Goal: Browse casually: Explore the website without a specific task or goal

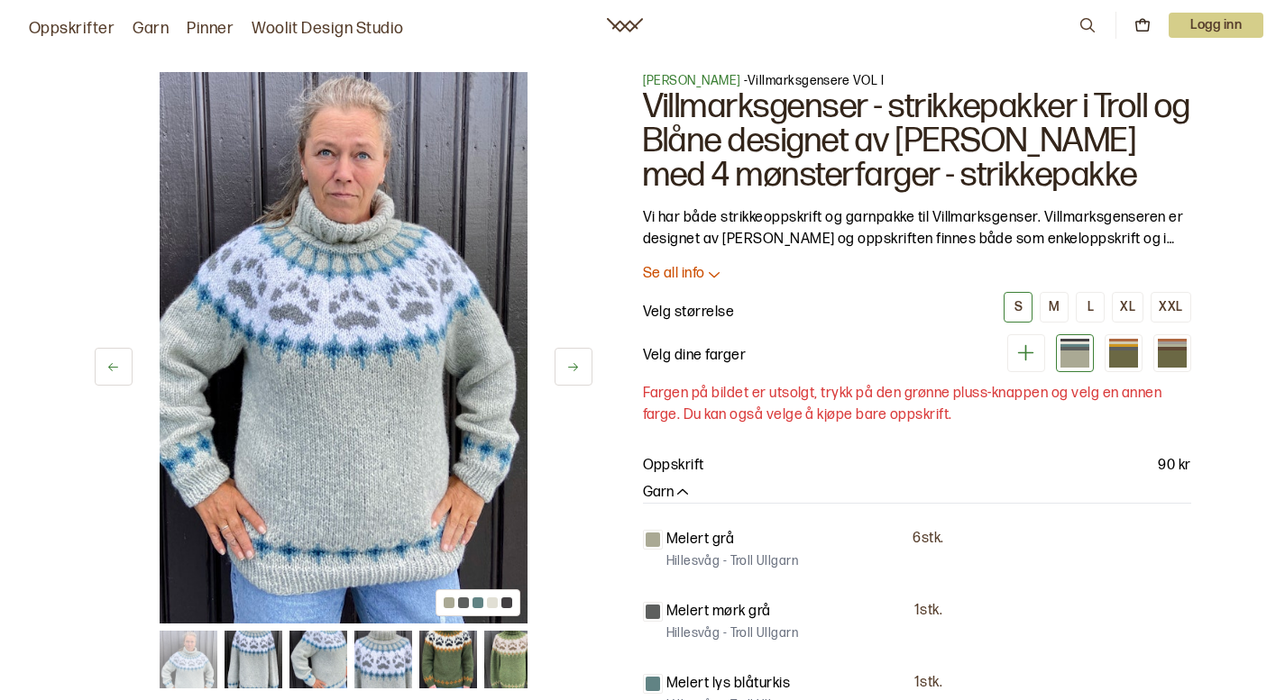
scroll to position [315, 0]
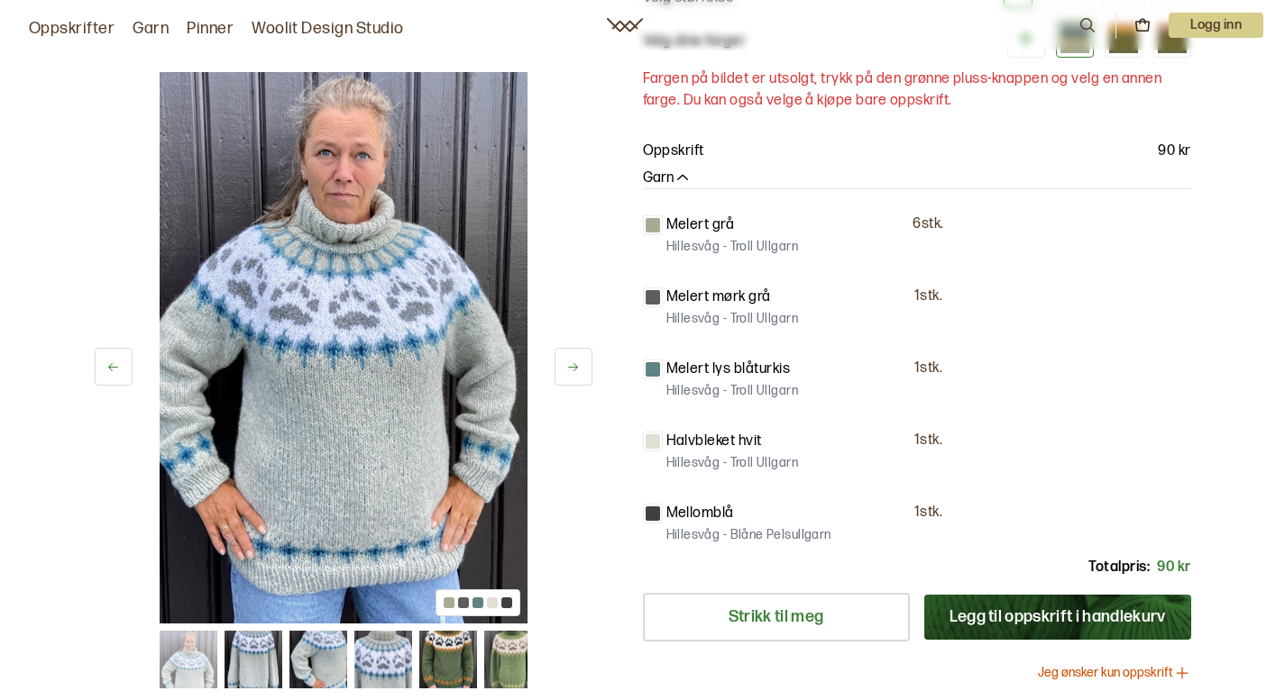
click at [446, 653] on img at bounding box center [448, 660] width 58 height 58
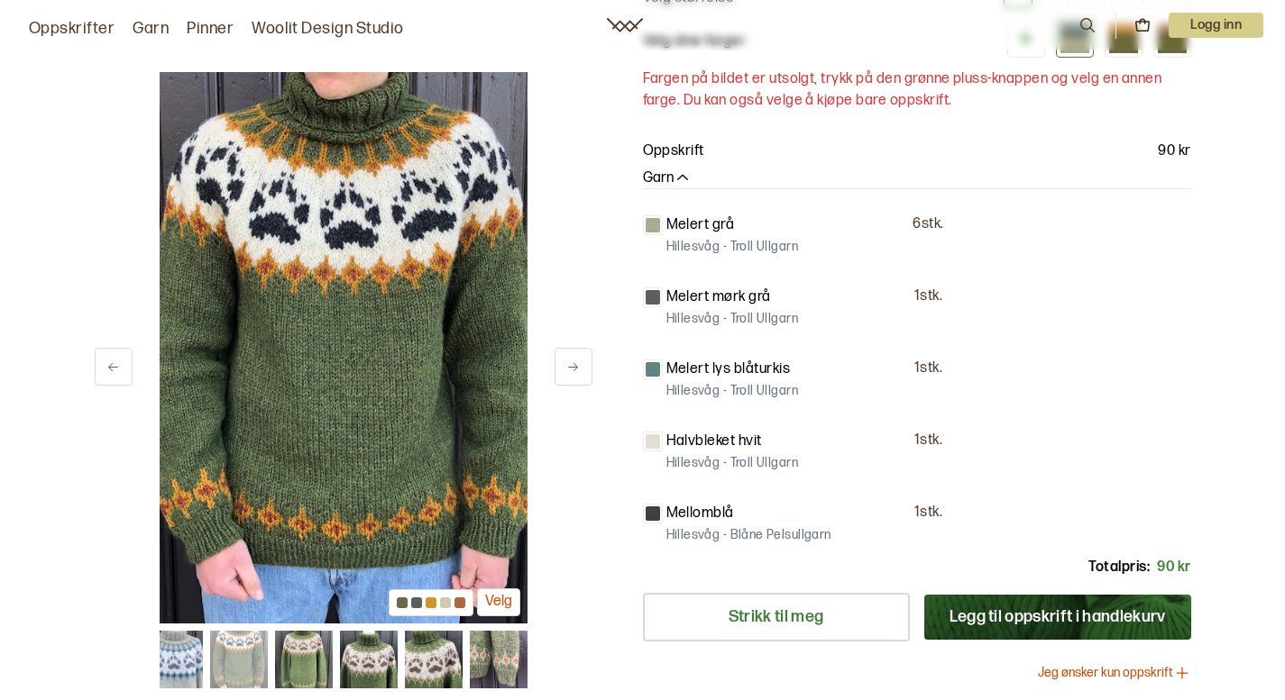
click at [496, 653] on img at bounding box center [498, 660] width 58 height 58
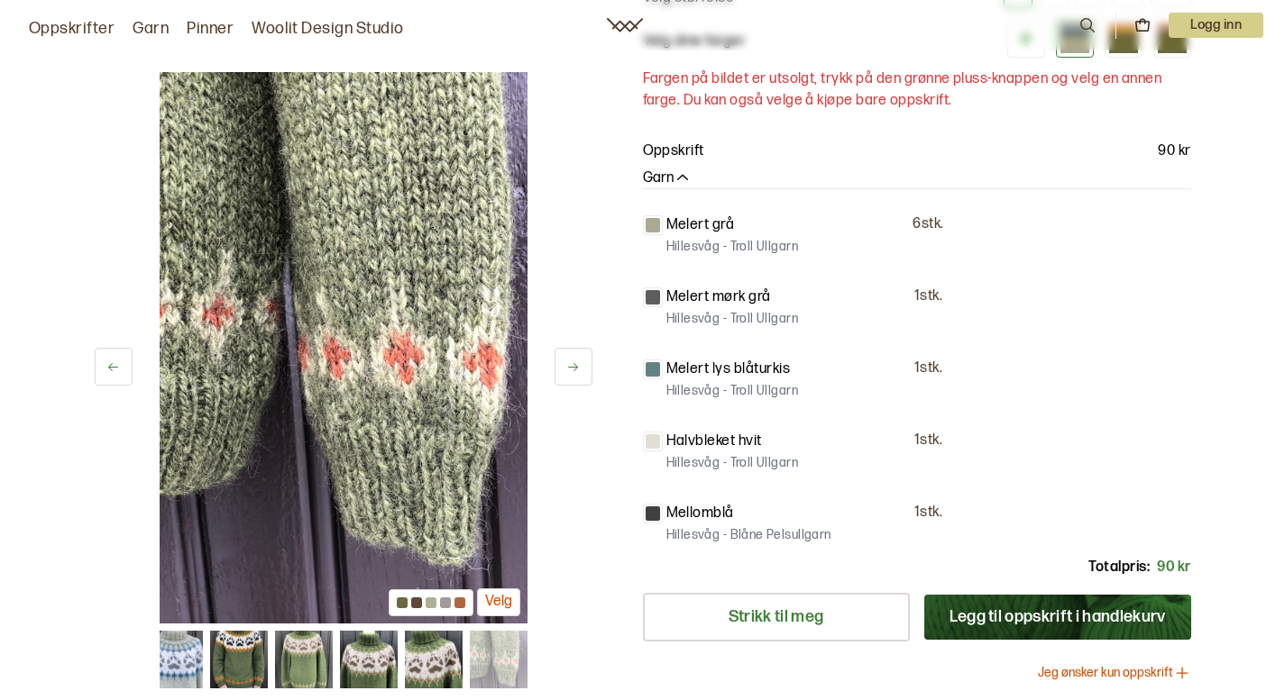
click at [174, 656] on img at bounding box center [173, 660] width 58 height 58
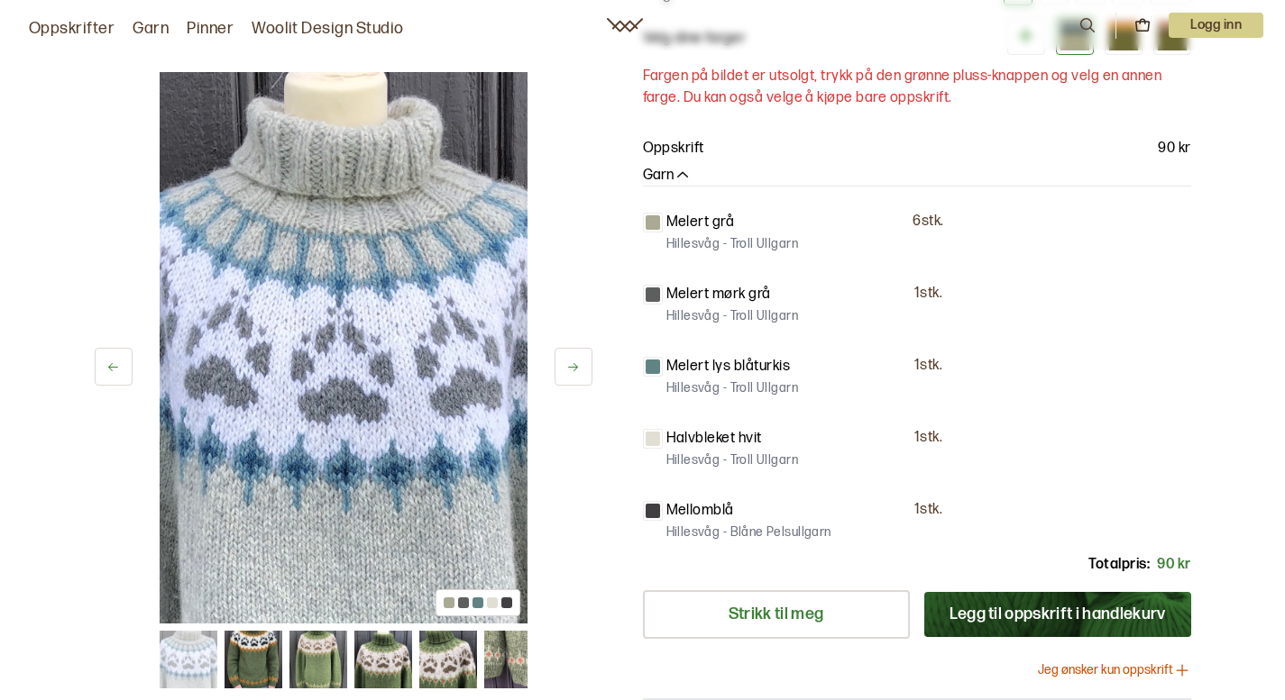
scroll to position [318, 0]
click at [474, 605] on div at bounding box center [477, 603] width 11 height 11
click at [118, 370] on icon at bounding box center [113, 368] width 14 height 14
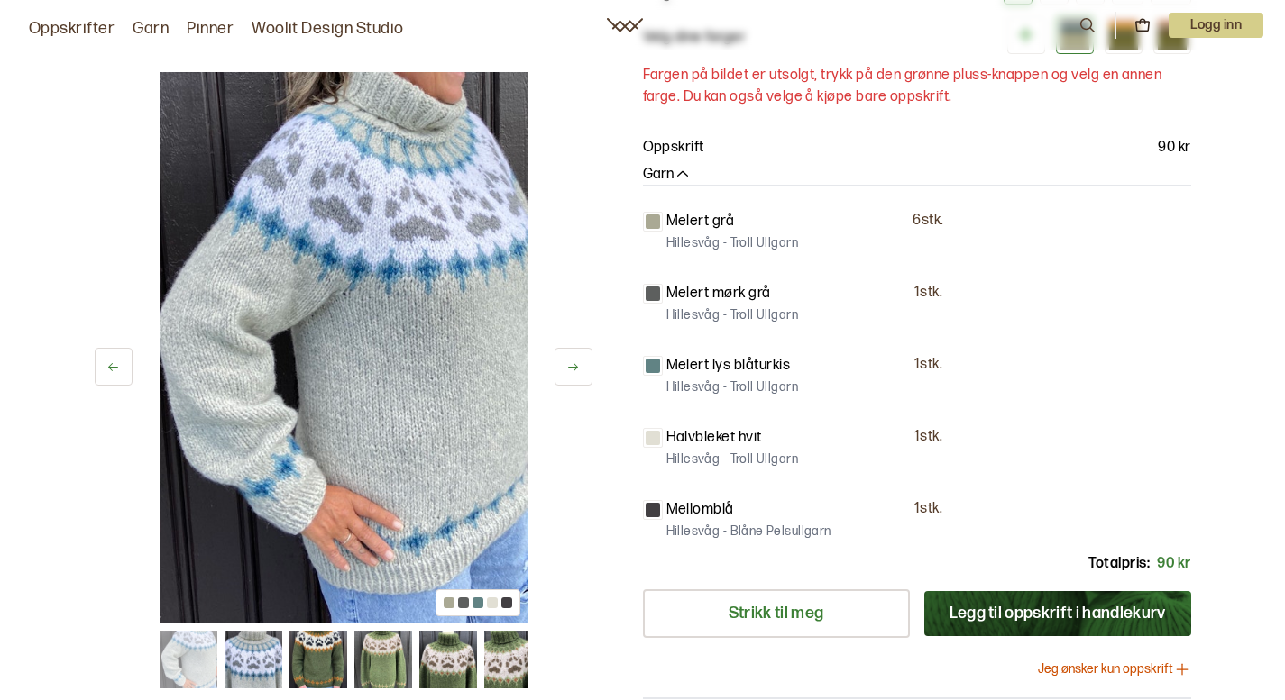
click at [118, 370] on icon at bounding box center [113, 368] width 14 height 14
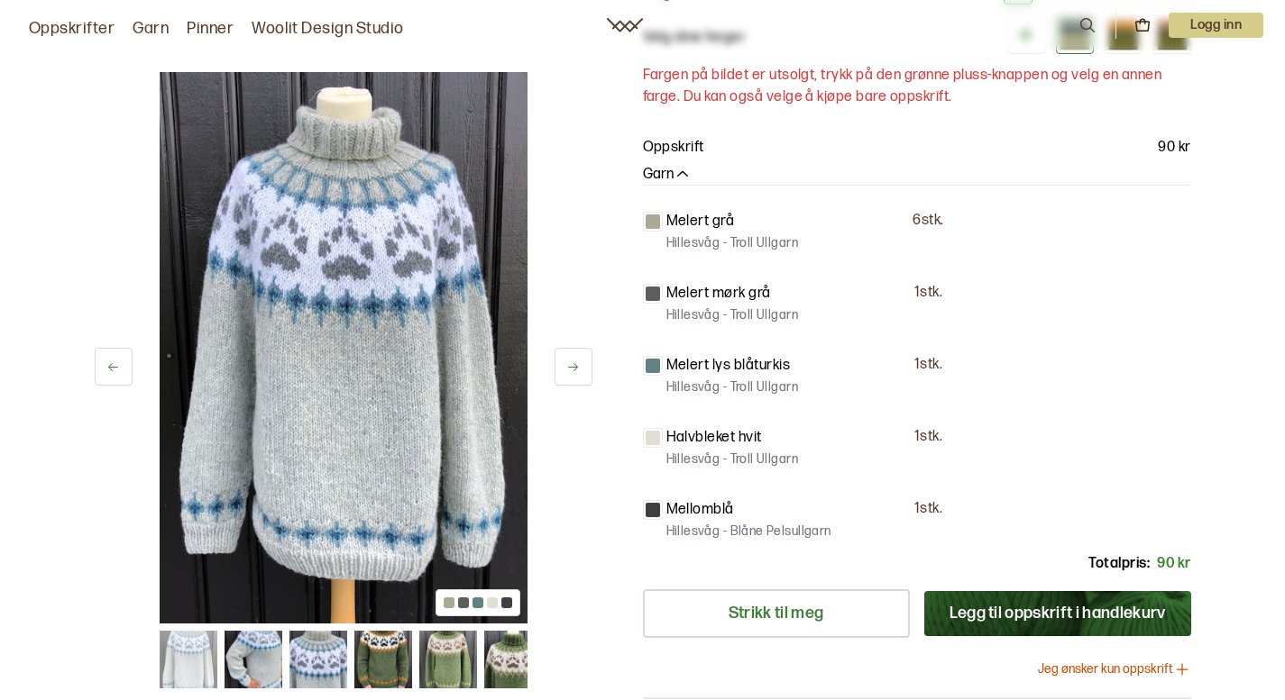
click at [116, 370] on icon at bounding box center [113, 368] width 14 height 14
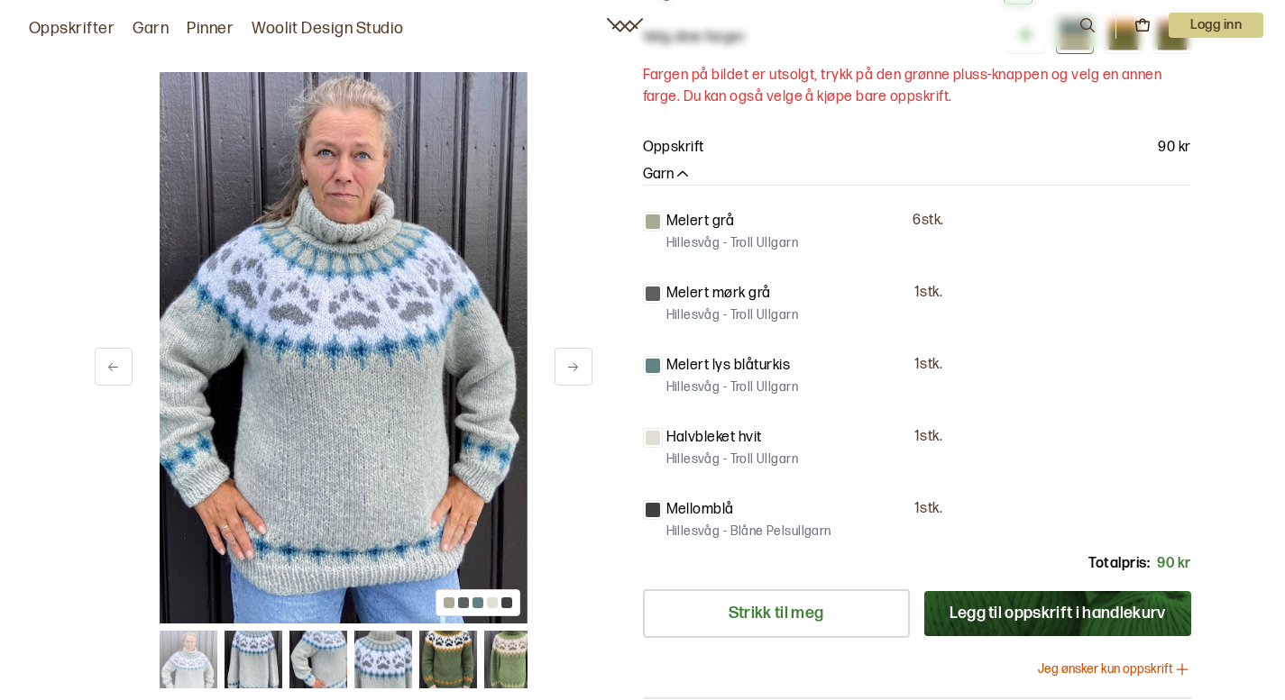
click at [116, 370] on icon at bounding box center [113, 368] width 14 height 14
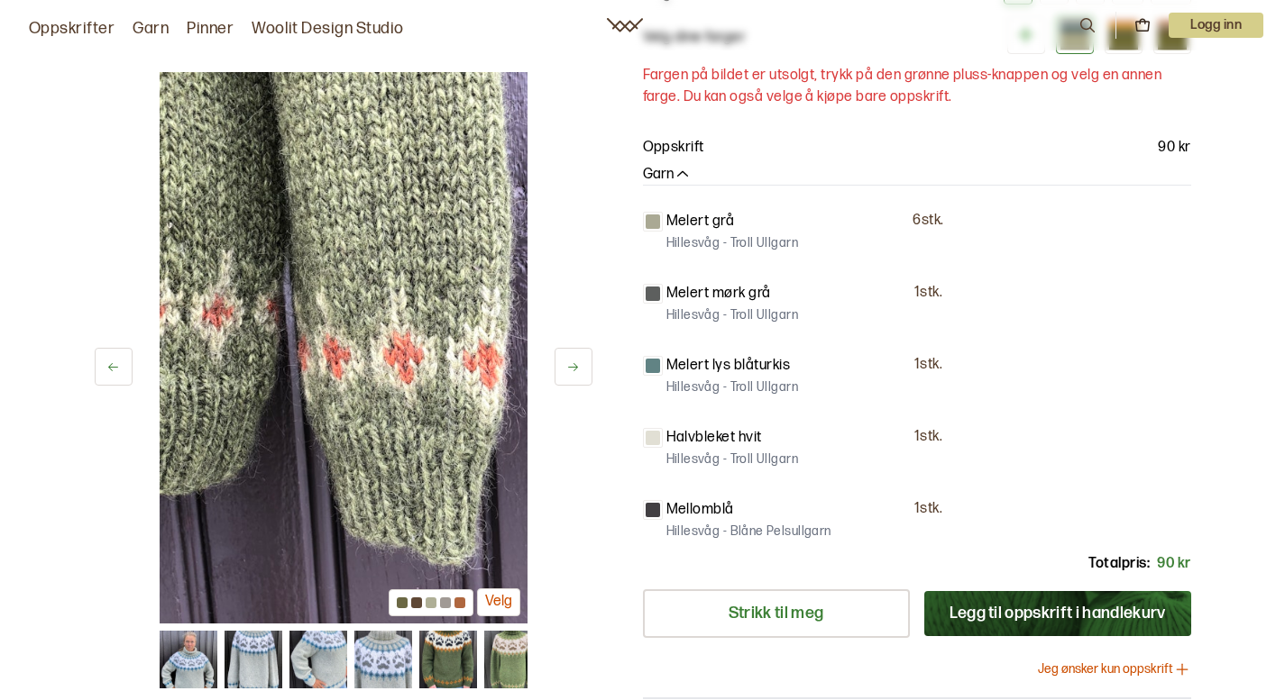
click at [116, 370] on icon at bounding box center [113, 368] width 14 height 14
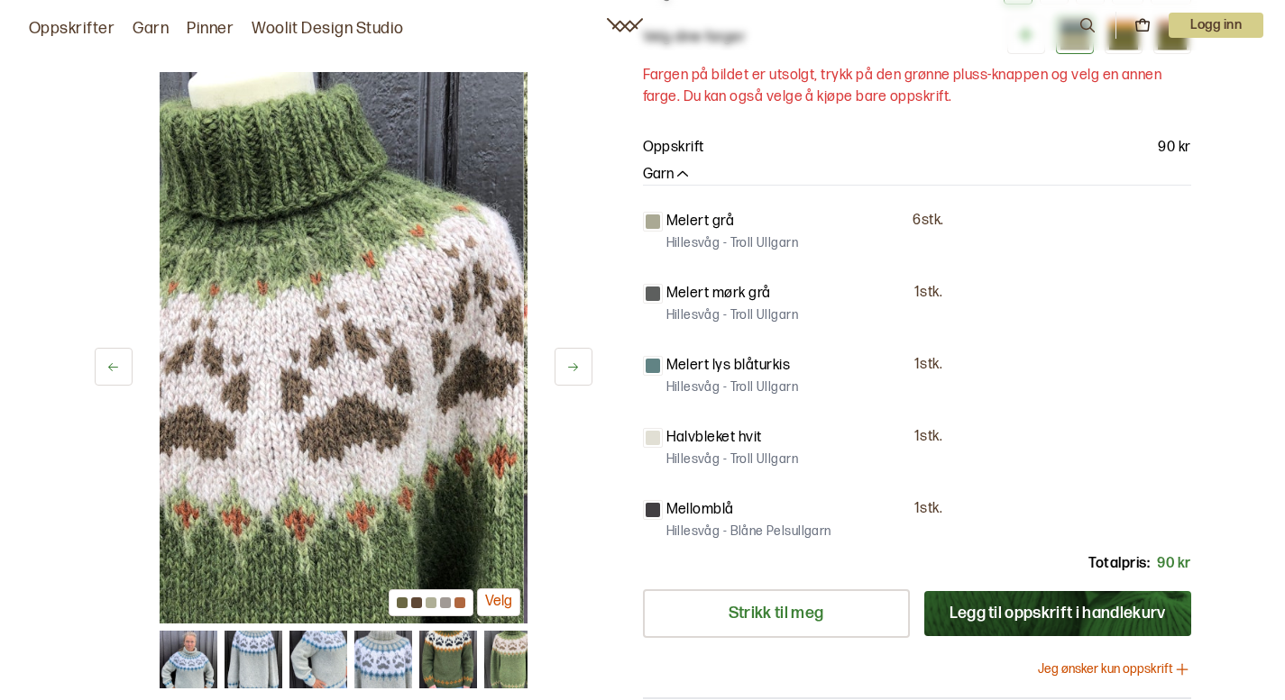
click at [116, 370] on icon at bounding box center [113, 368] width 14 height 14
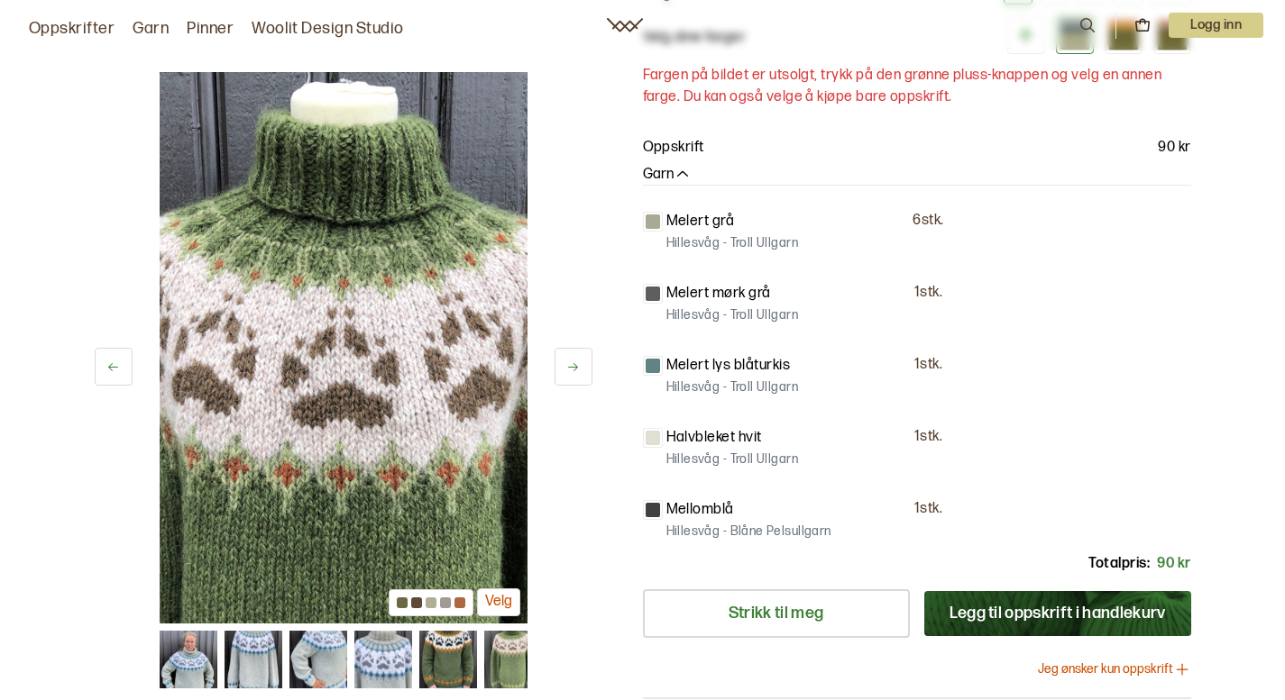
click at [116, 370] on icon at bounding box center [113, 368] width 14 height 14
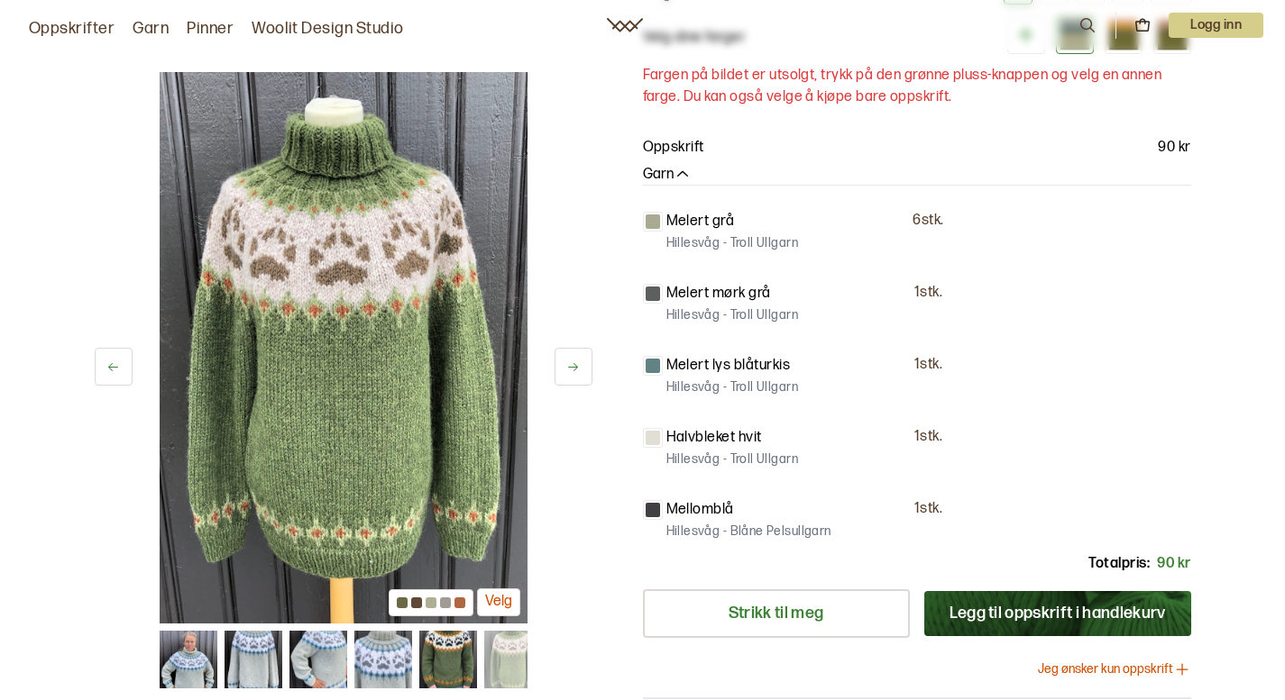
click at [116, 370] on icon at bounding box center [113, 368] width 14 height 14
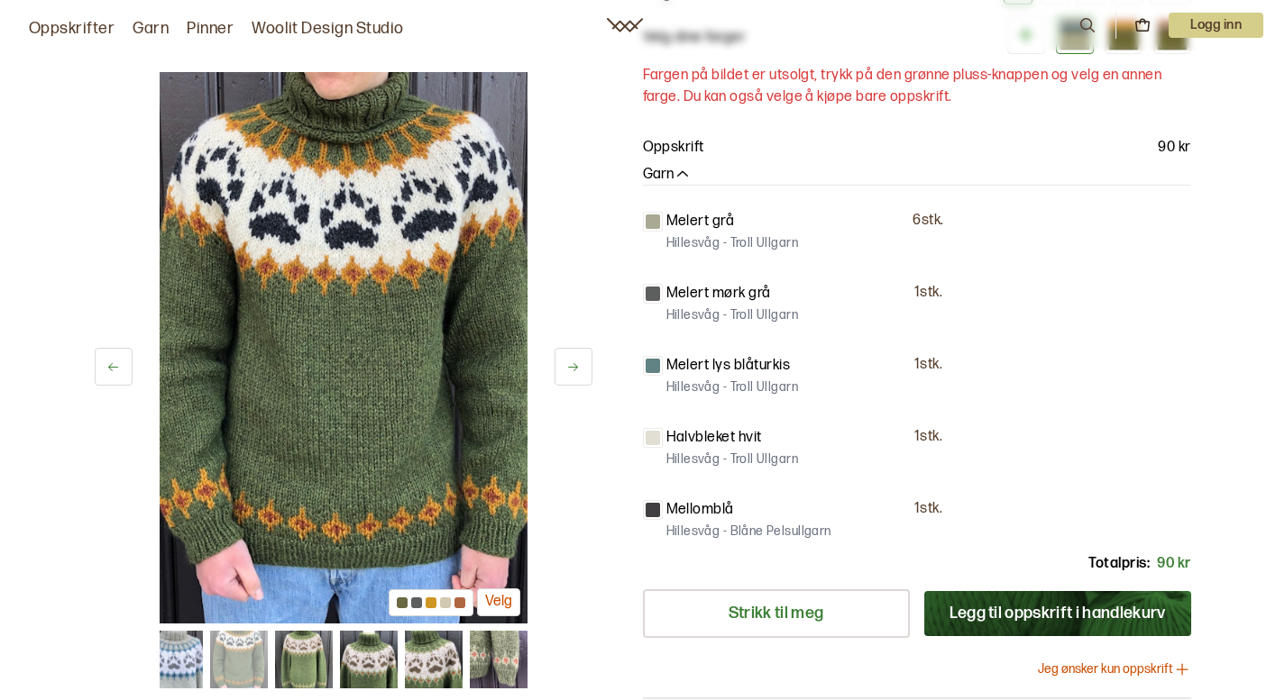
click at [116, 370] on icon at bounding box center [113, 368] width 14 height 14
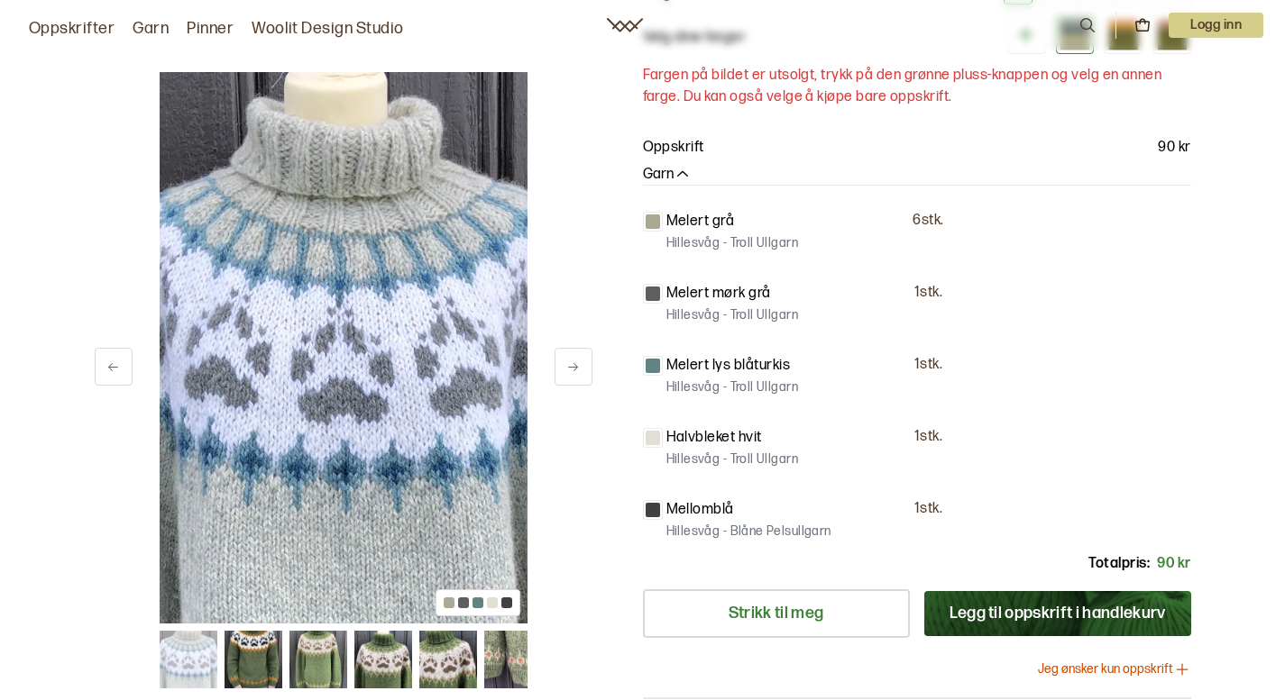
click at [116, 370] on icon at bounding box center [113, 368] width 14 height 14
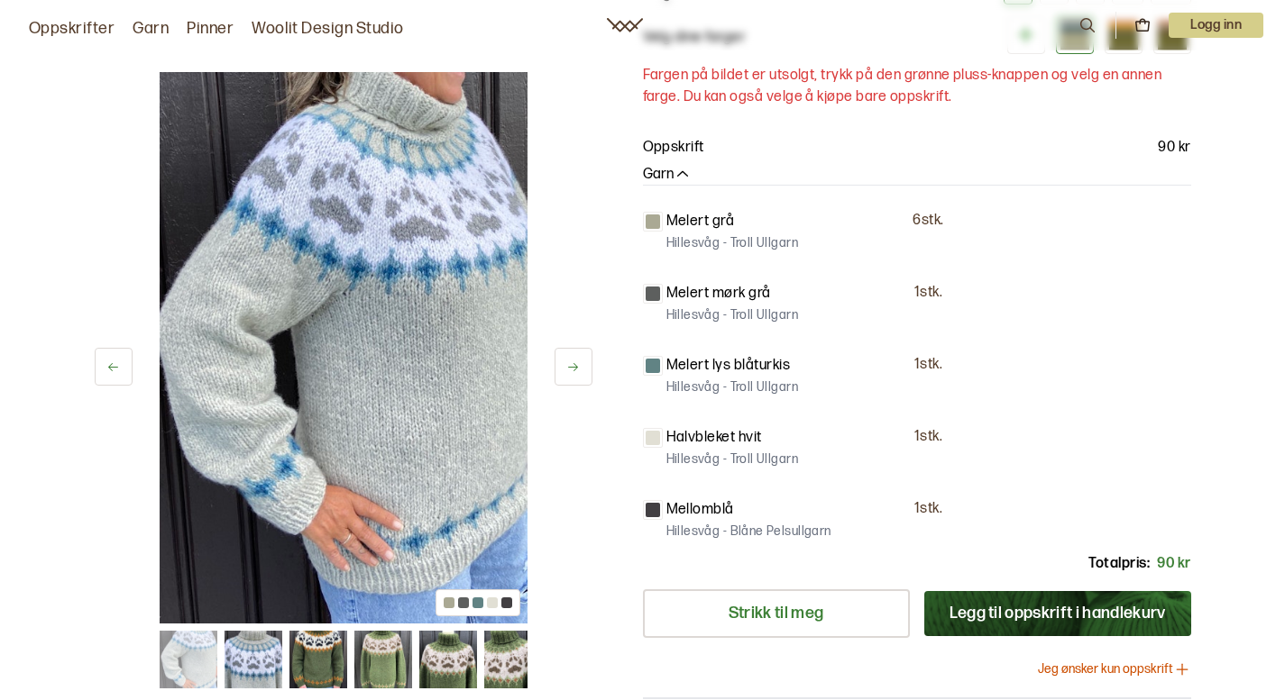
click at [116, 370] on icon at bounding box center [113, 368] width 14 height 14
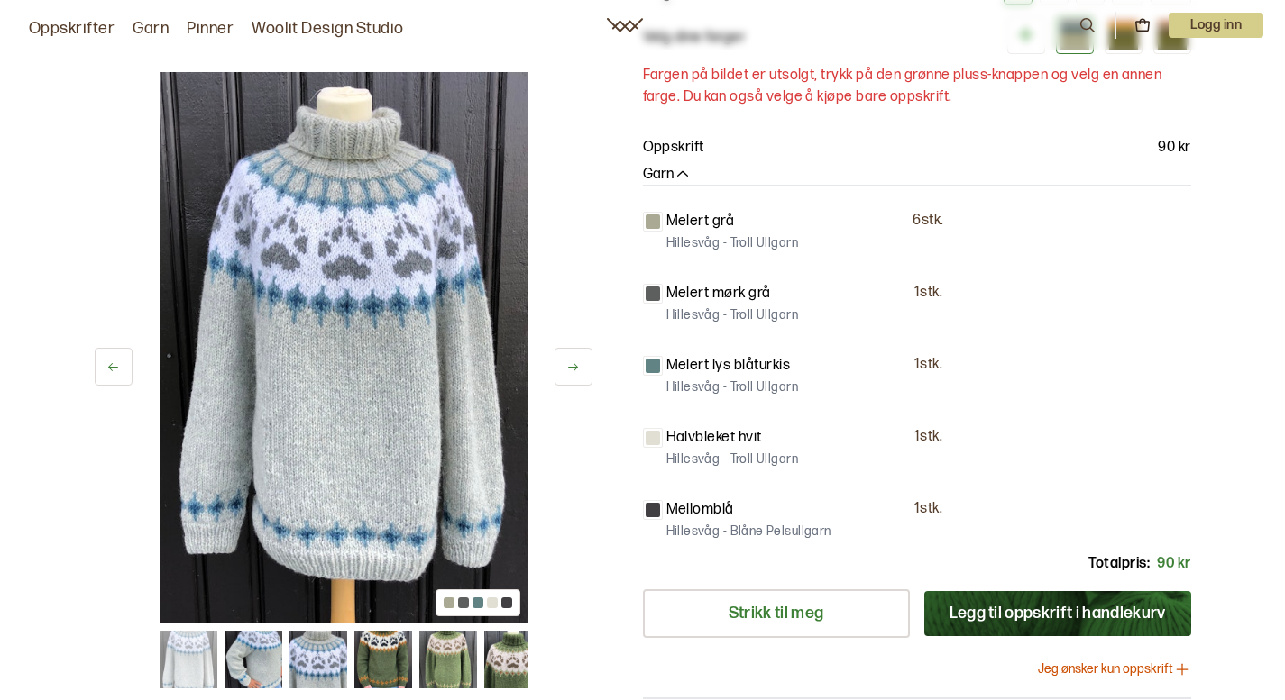
click at [116, 370] on icon at bounding box center [113, 368] width 14 height 14
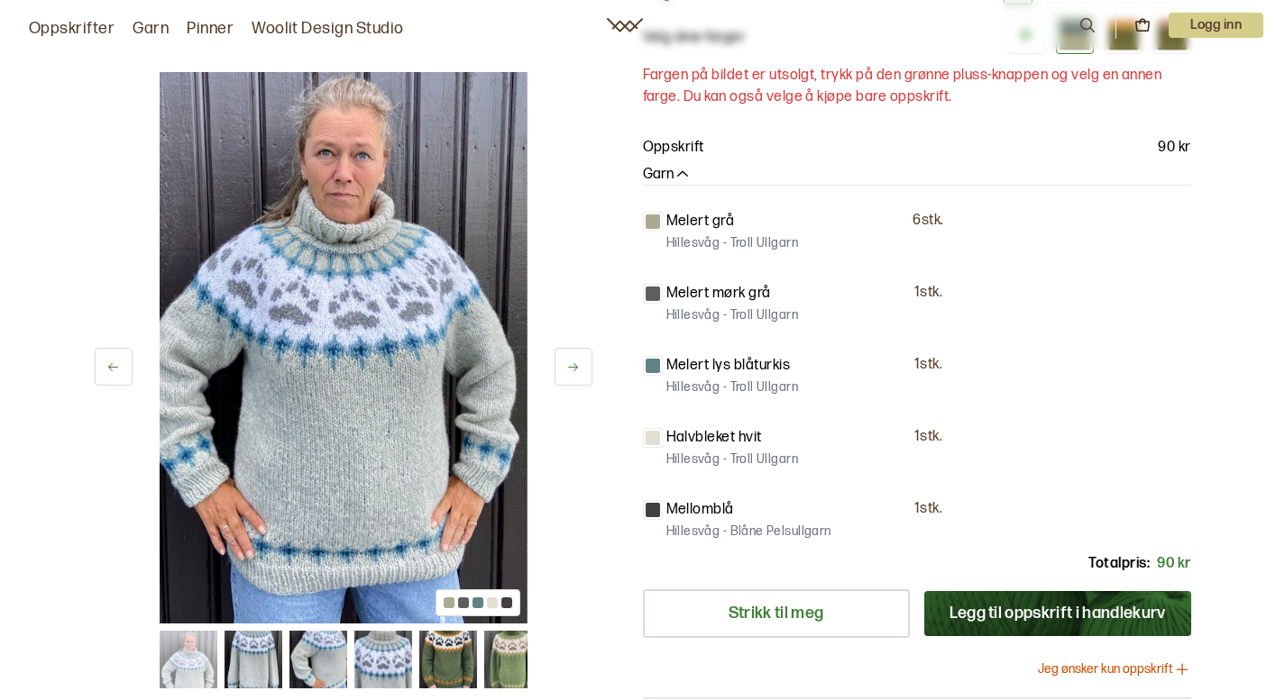
click at [116, 370] on icon at bounding box center [113, 368] width 14 height 14
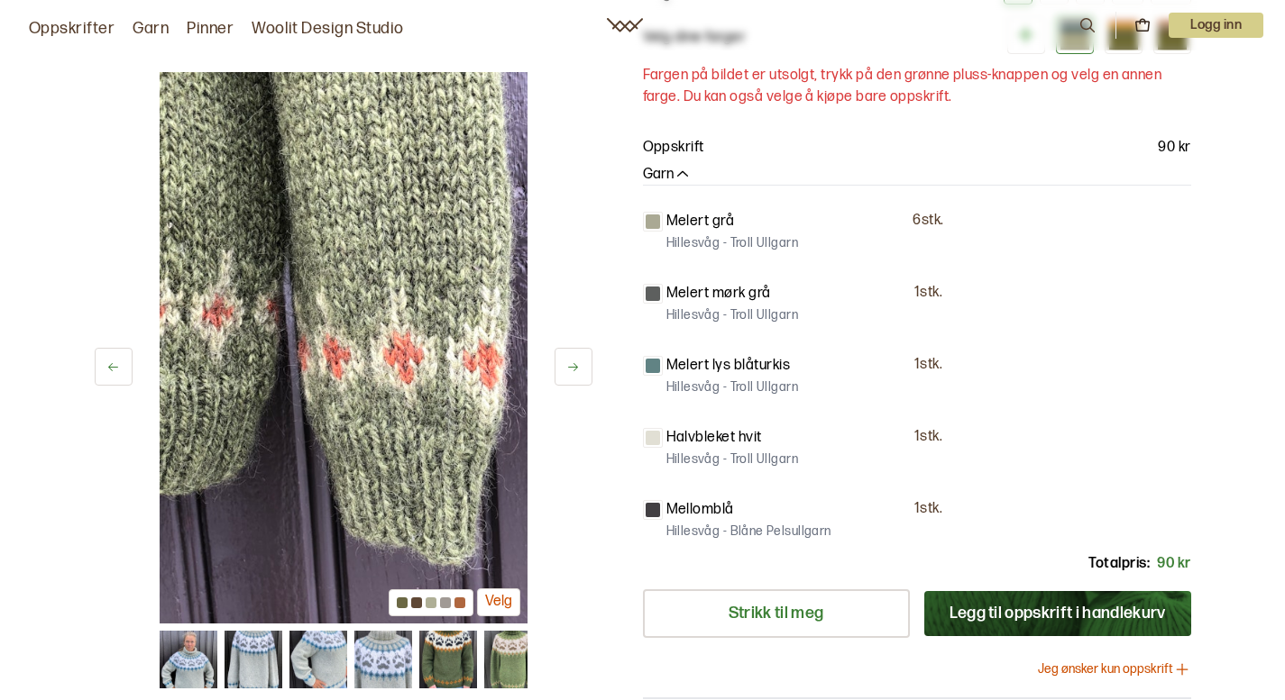
click at [116, 370] on icon at bounding box center [113, 368] width 14 height 14
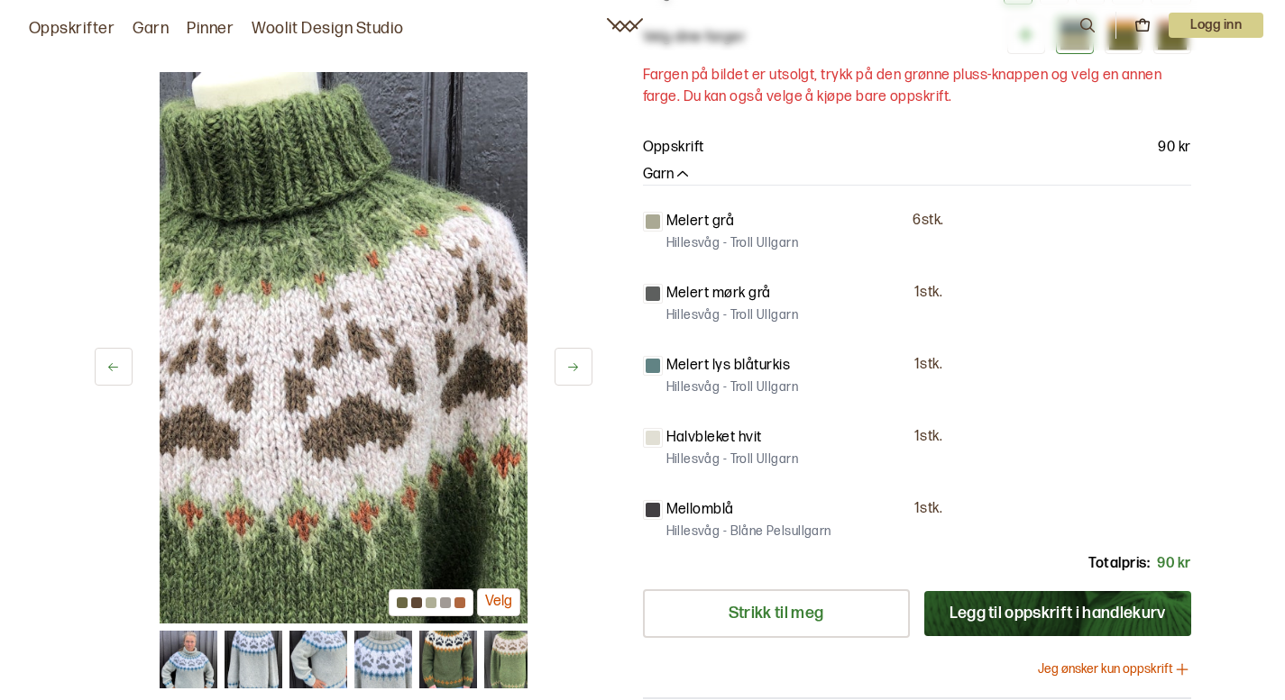
click at [116, 370] on icon at bounding box center [113, 368] width 14 height 14
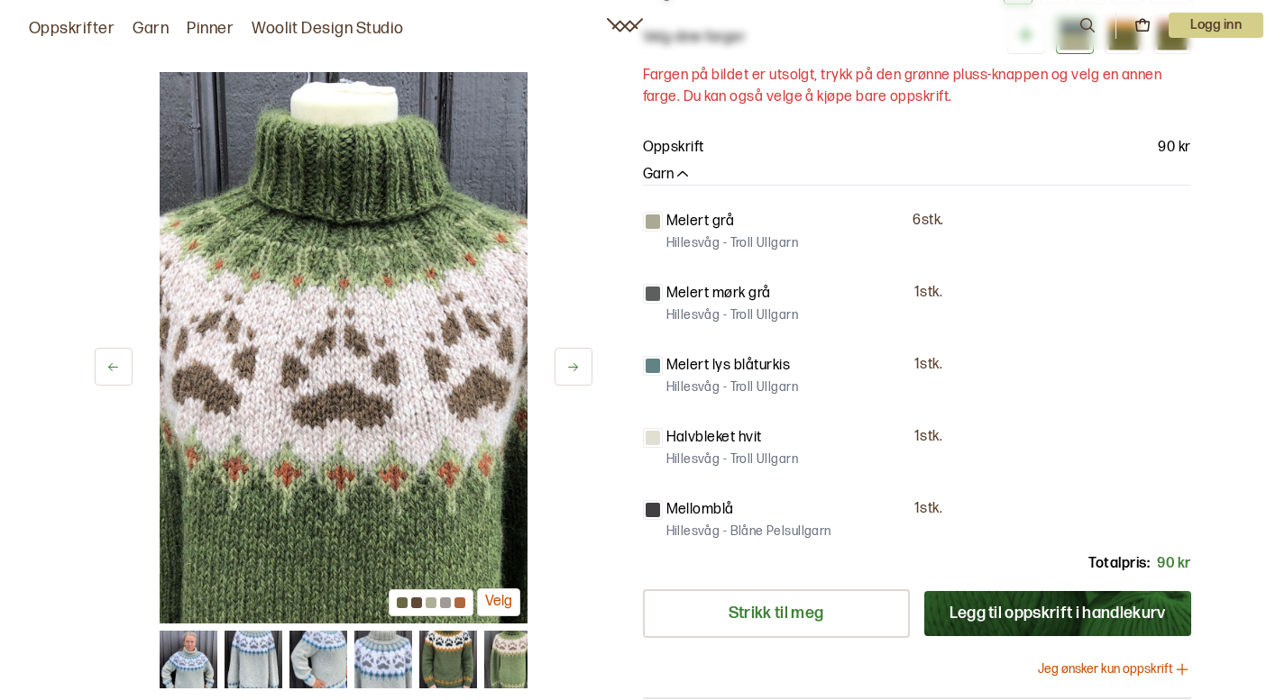
click at [116, 370] on icon at bounding box center [113, 368] width 14 height 14
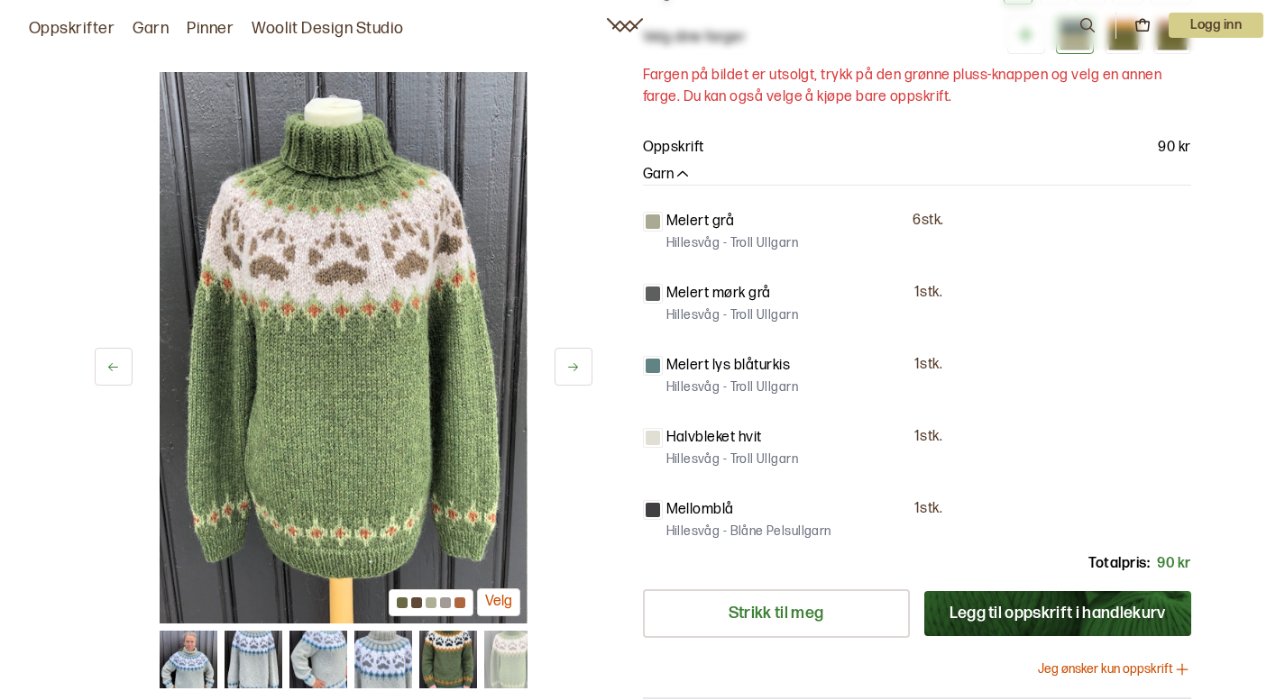
click at [116, 370] on icon at bounding box center [113, 368] width 14 height 14
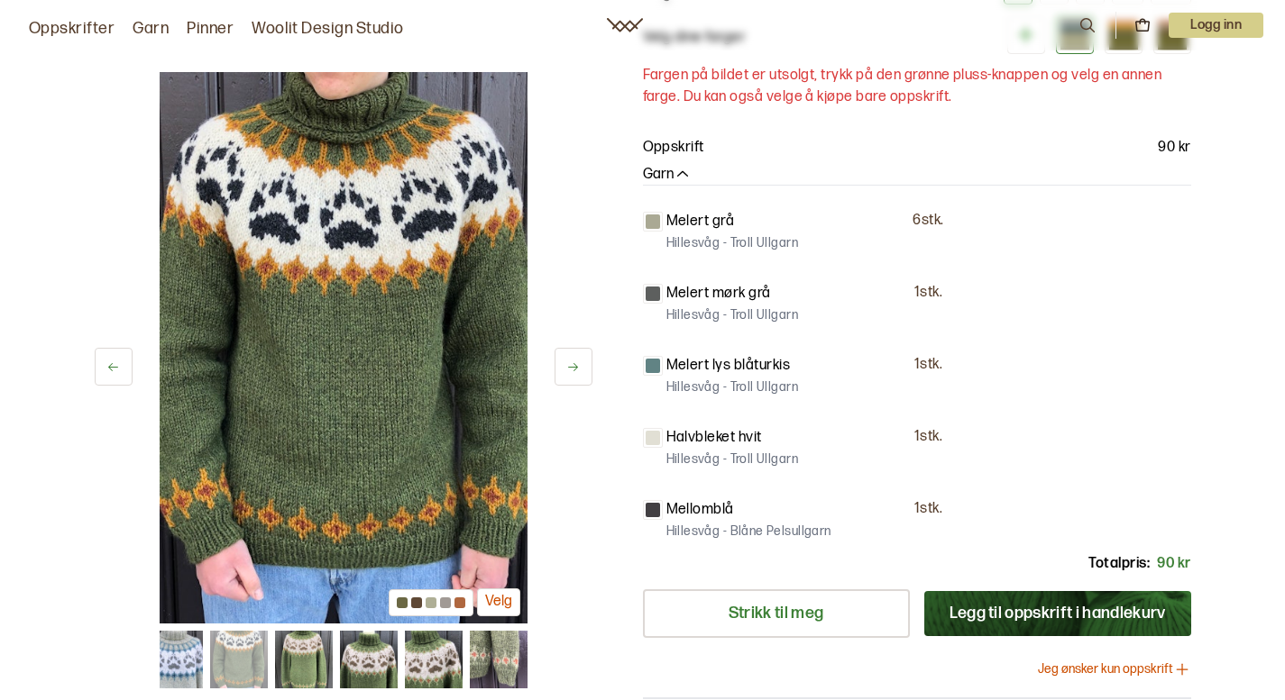
click at [116, 370] on icon at bounding box center [113, 368] width 14 height 14
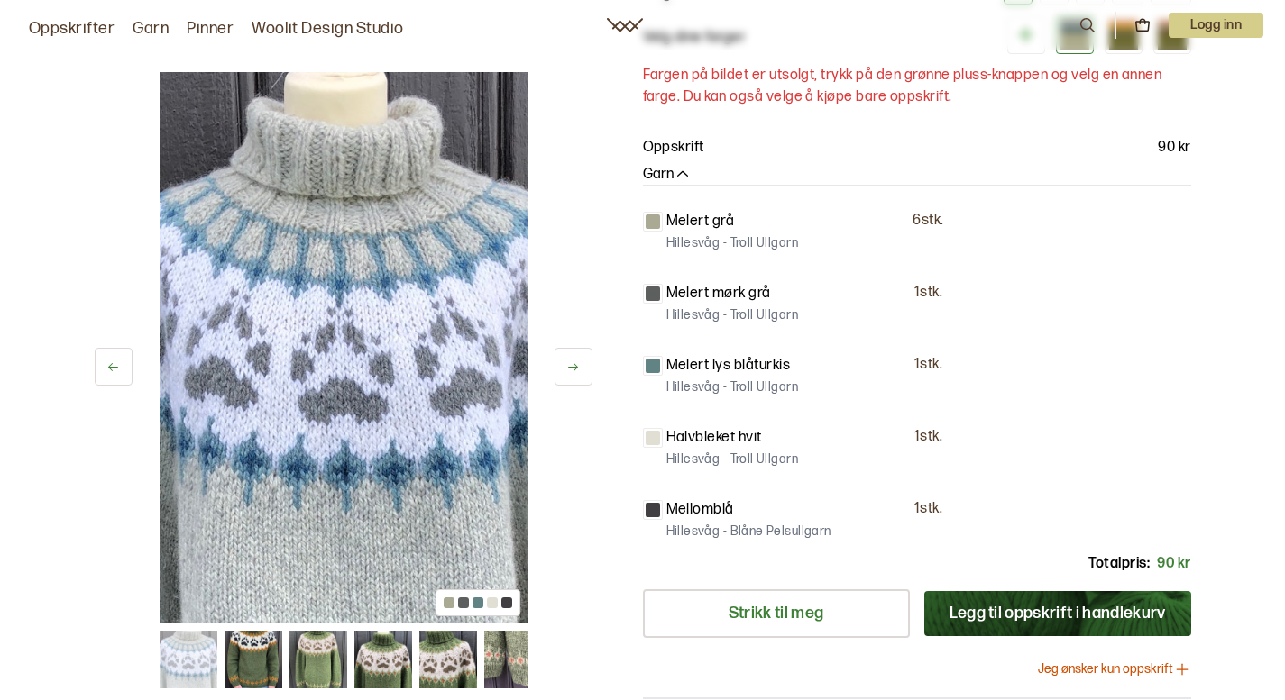
click at [114, 367] on icon at bounding box center [113, 367] width 10 height 8
